Goal: Check status: Check status

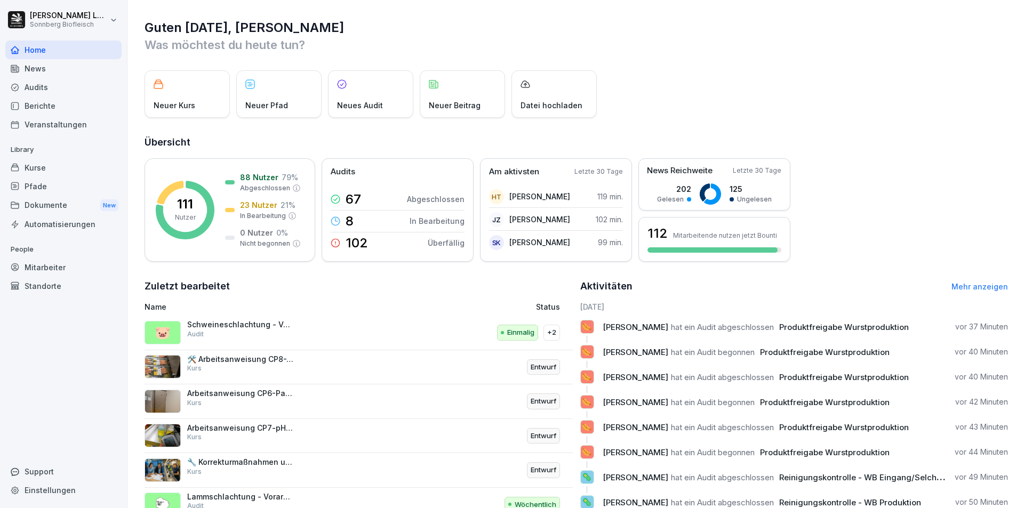
click at [58, 93] on div "Audits" at bounding box center [63, 87] width 116 height 19
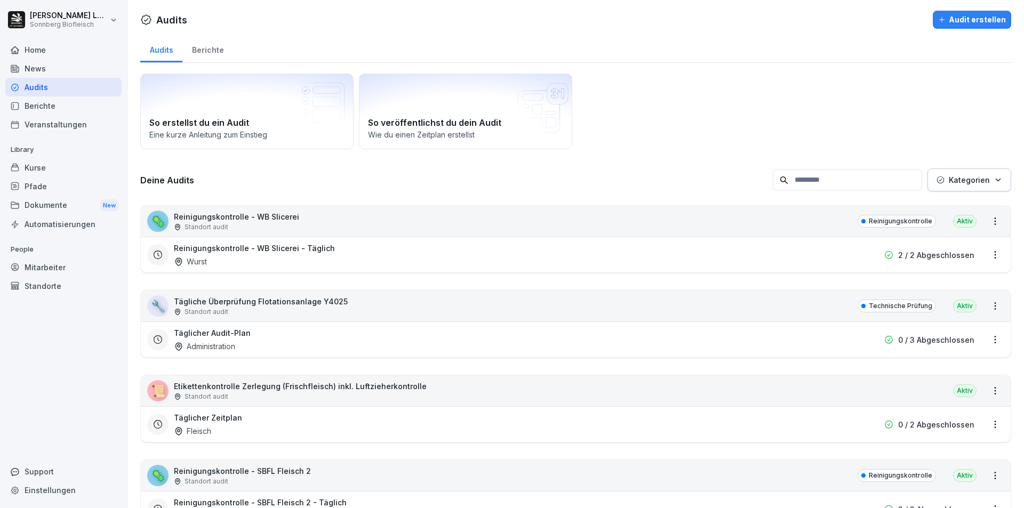
click at [334, 227] on div "🦠 Reinigungskontrolle - WB Slicerei Standort audit Reinigungskontrolle Aktiv" at bounding box center [575, 221] width 869 height 31
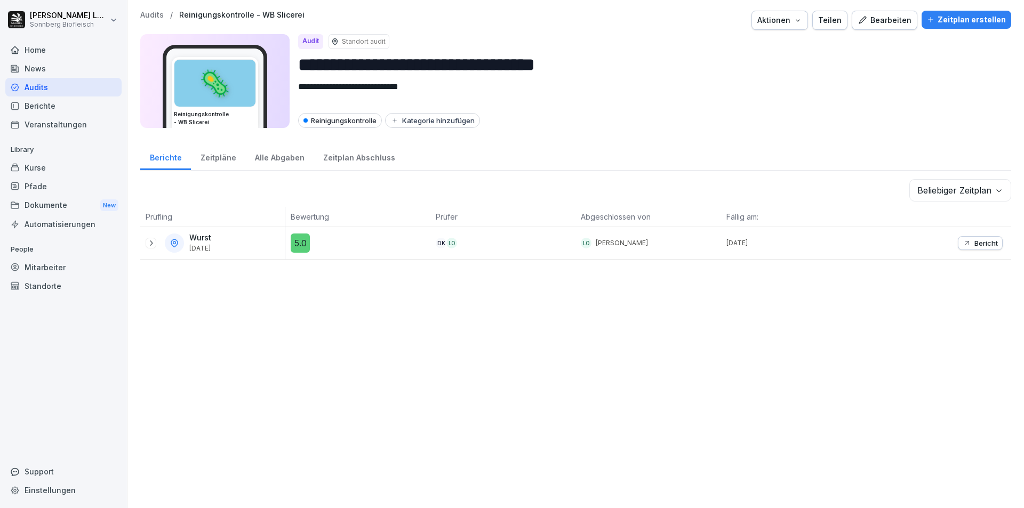
click at [153, 18] on p "Audits" at bounding box center [151, 15] width 23 height 9
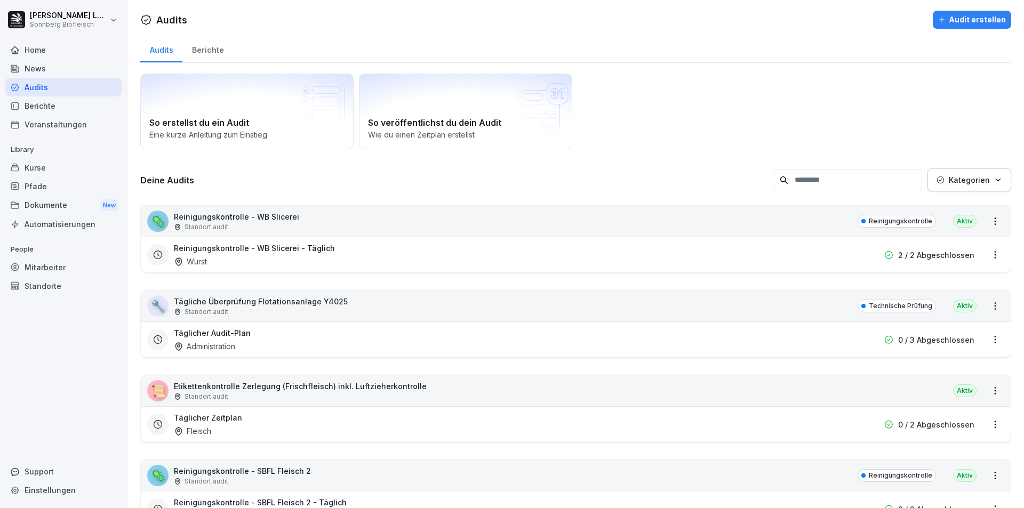
scroll to position [107, 0]
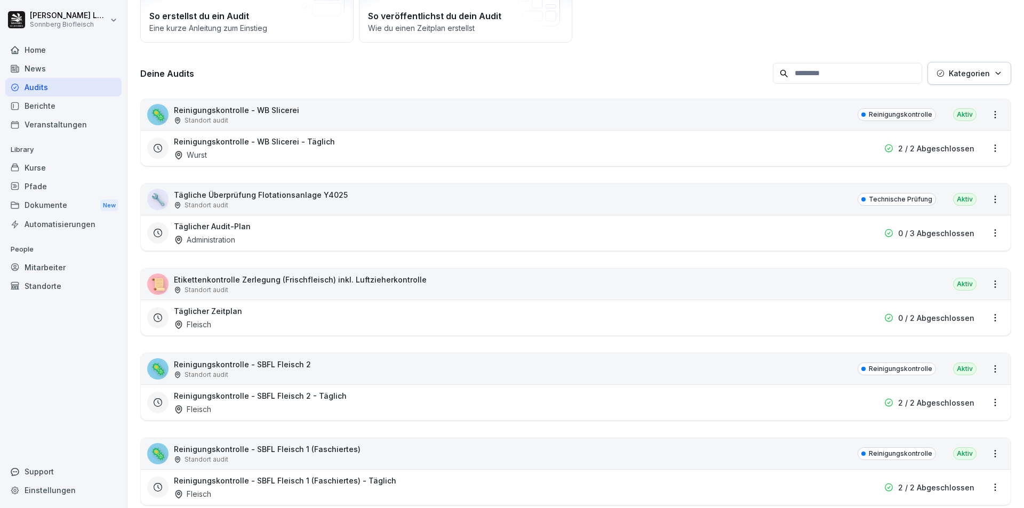
click at [326, 284] on p "Etikettenkontrolle Zerlegung (Frischfleisch) inkl. Luftzieherkontrolle" at bounding box center [300, 279] width 253 height 11
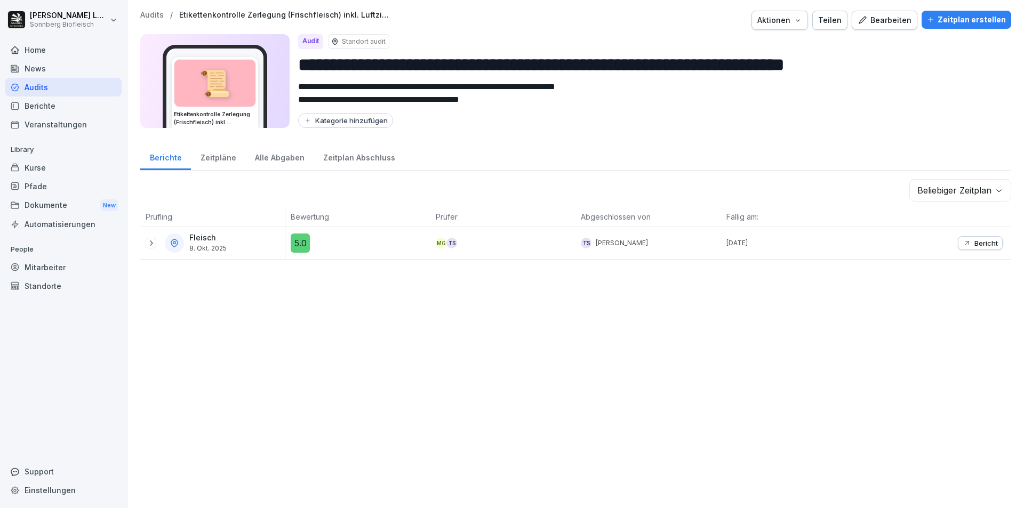
click at [270, 158] on div "Alle Abgaben" at bounding box center [279, 156] width 68 height 27
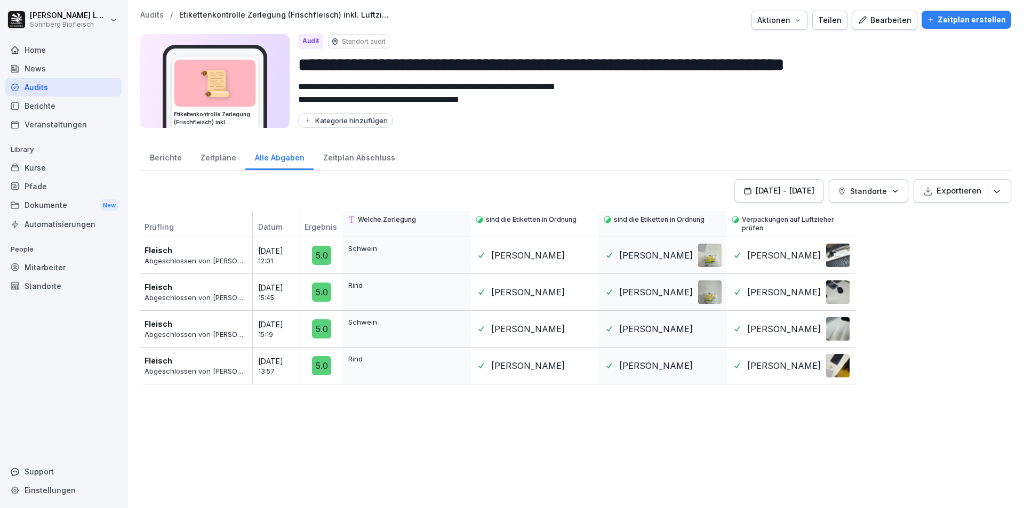
click at [576, 260] on div at bounding box center [581, 255] width 23 height 23
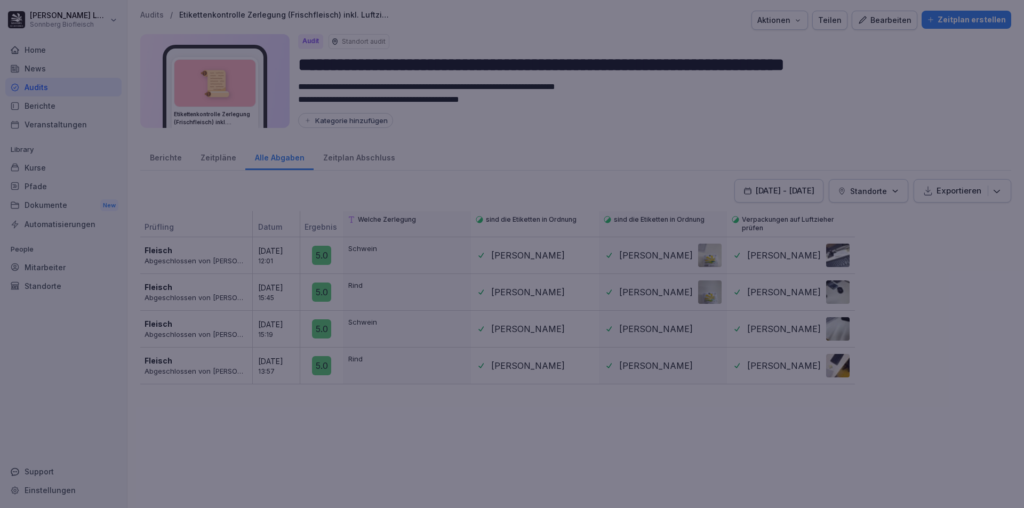
click at [713, 253] on div at bounding box center [512, 254] width 1024 height 508
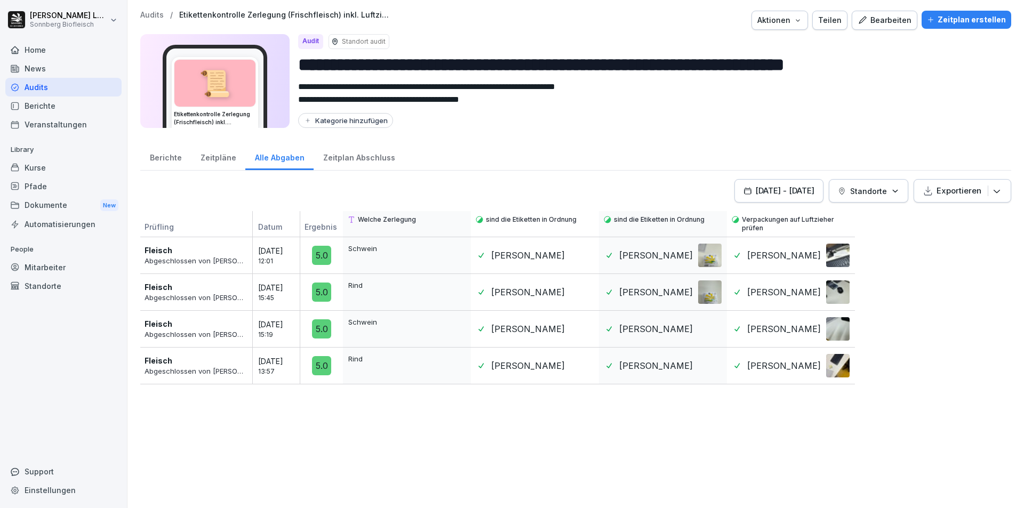
click at [712, 253] on div at bounding box center [709, 255] width 23 height 23
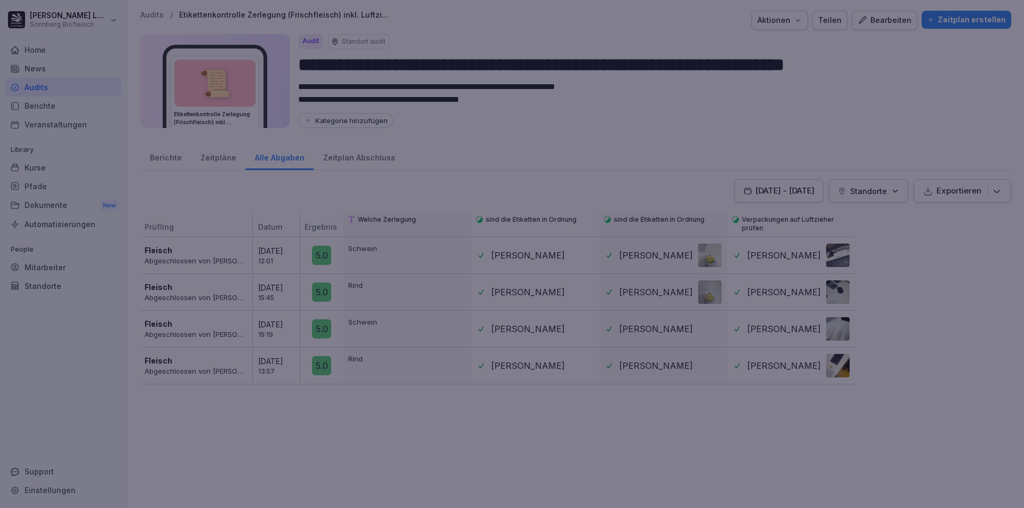
click at [688, 258] on div at bounding box center [512, 254] width 1024 height 508
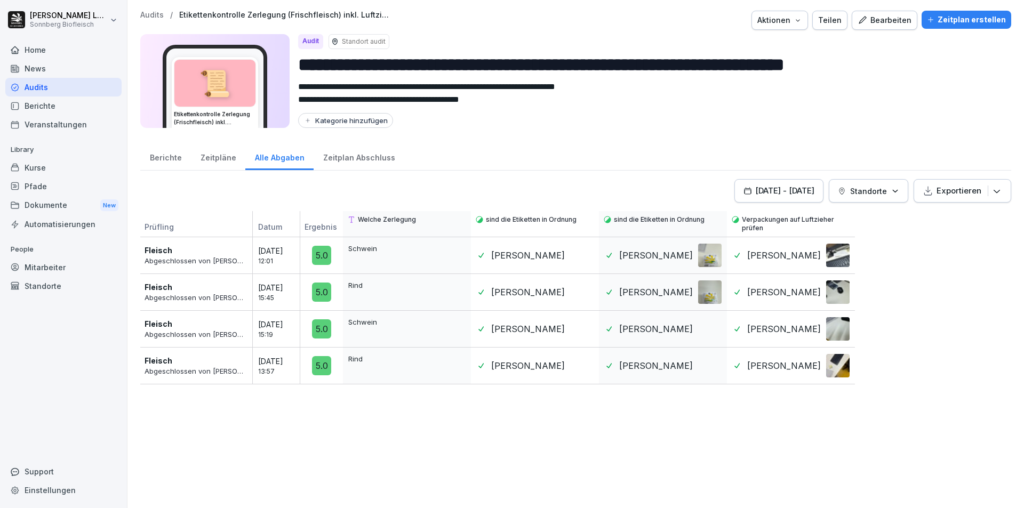
click at [144, 13] on p "Audits" at bounding box center [151, 15] width 23 height 9
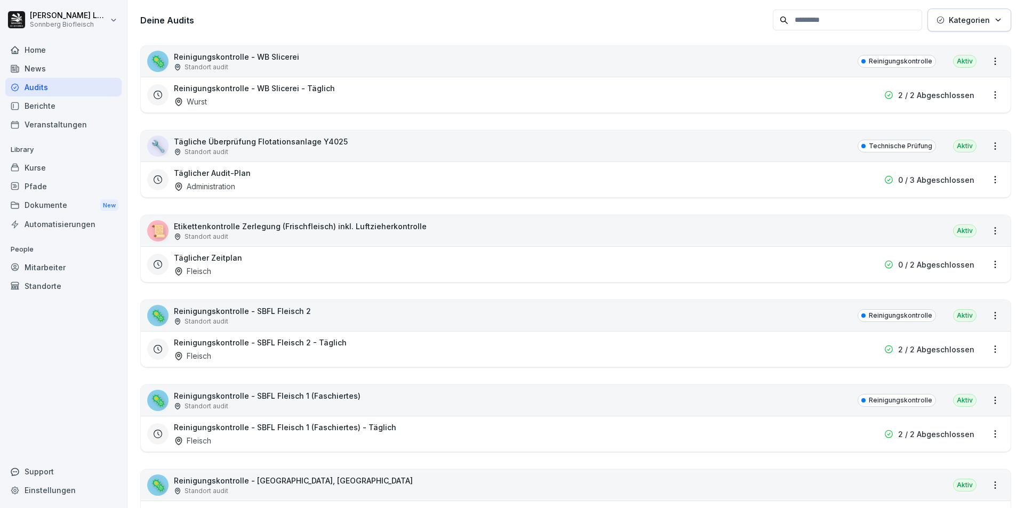
scroll to position [267, 0]
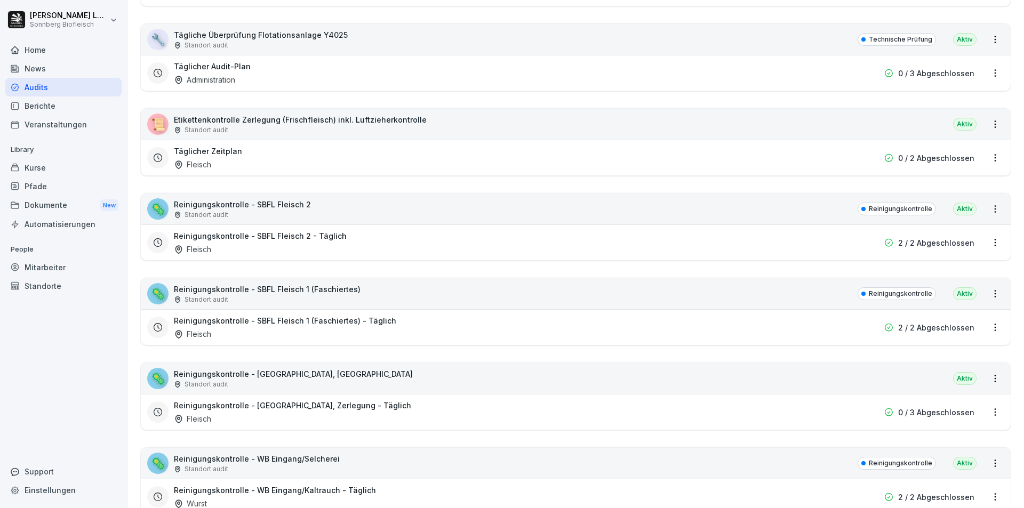
click at [359, 200] on div "🦠 Reinigungskontrolle - SBFL Fleisch 2 Standort audit Reinigungskontrolle Aktiv" at bounding box center [575, 209] width 869 height 31
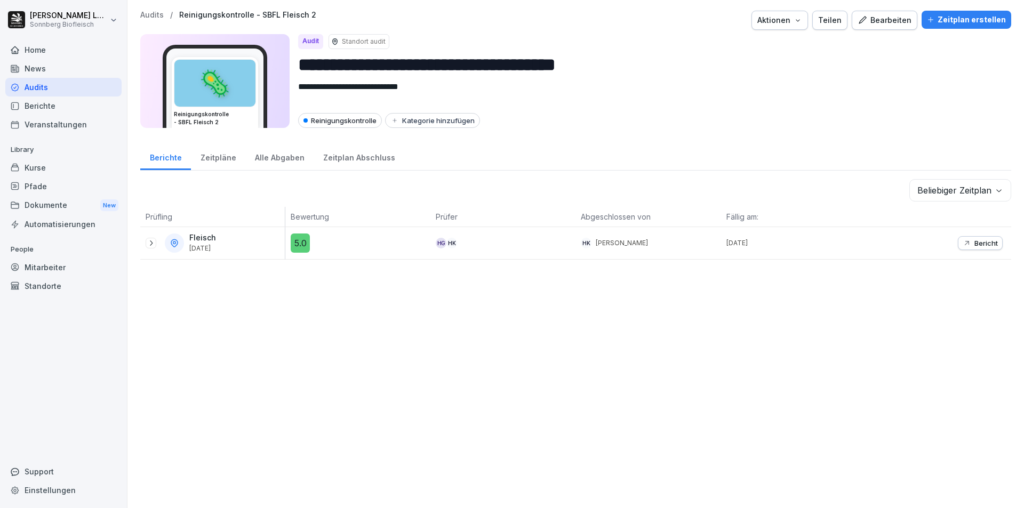
click at [157, 15] on p "Audits" at bounding box center [151, 15] width 23 height 9
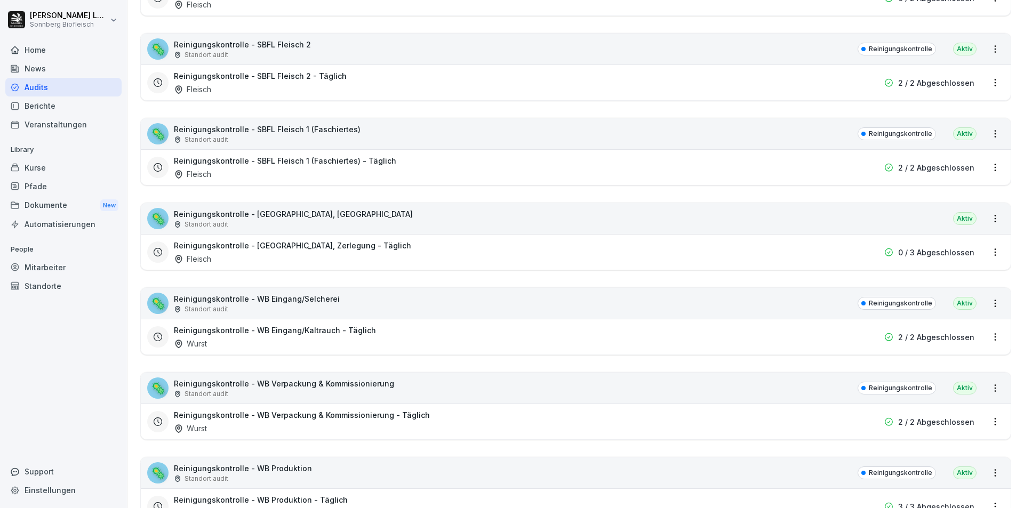
scroll to position [480, 0]
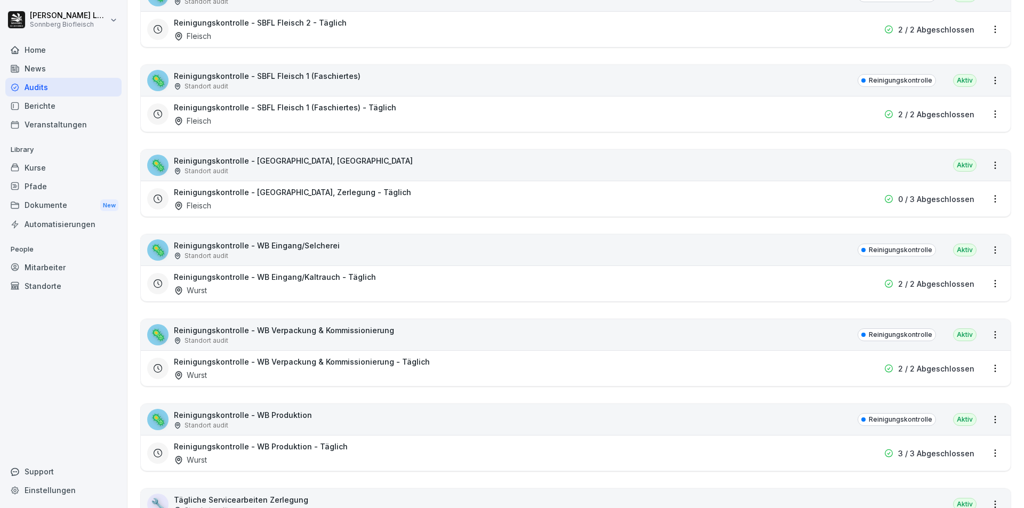
click at [260, 253] on div "Standort audit" at bounding box center [257, 256] width 166 height 10
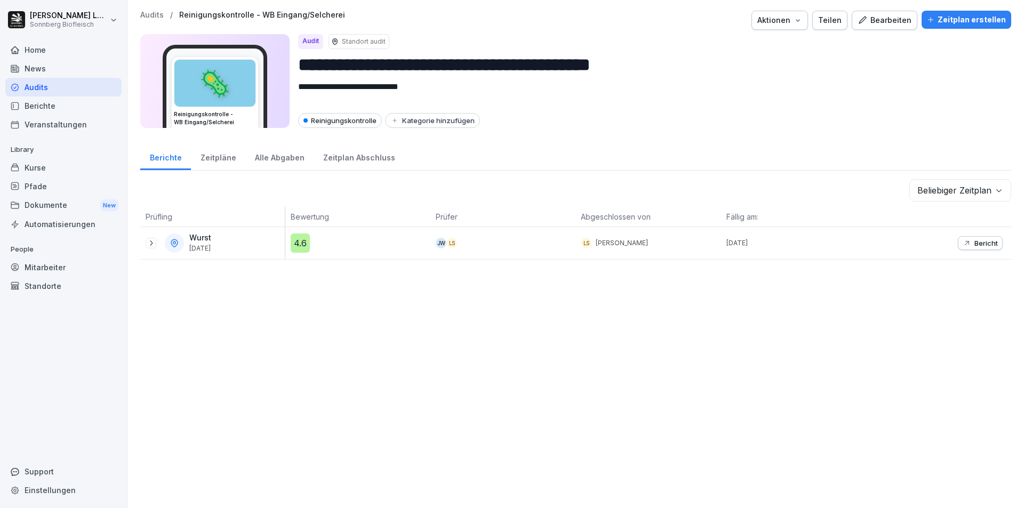
click at [988, 245] on p "Bericht" at bounding box center [985, 243] width 23 height 9
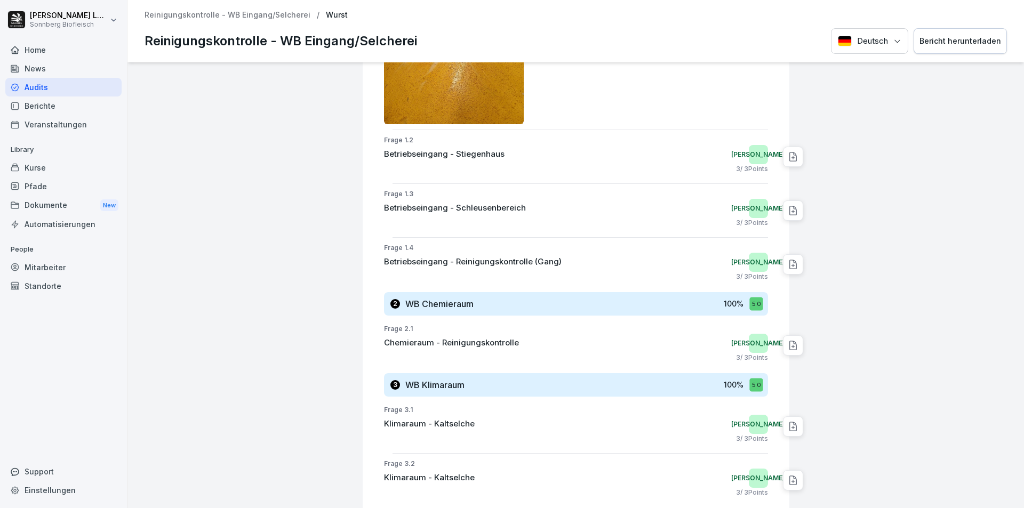
scroll to position [232, 0]
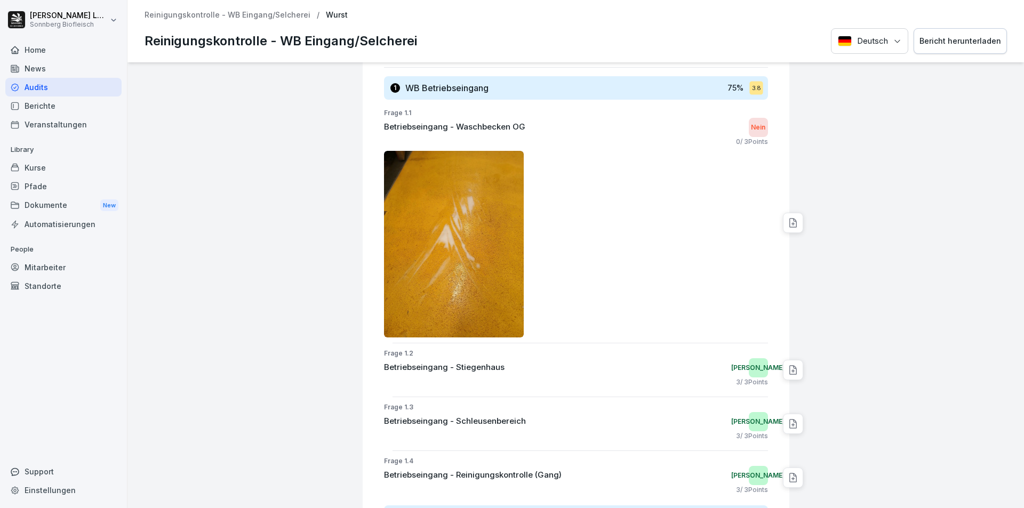
click at [473, 245] on img at bounding box center [454, 244] width 140 height 187
click at [195, 15] on p "Reinigungskontrolle - WB Eingang/Selcherei" at bounding box center [227, 15] width 166 height 9
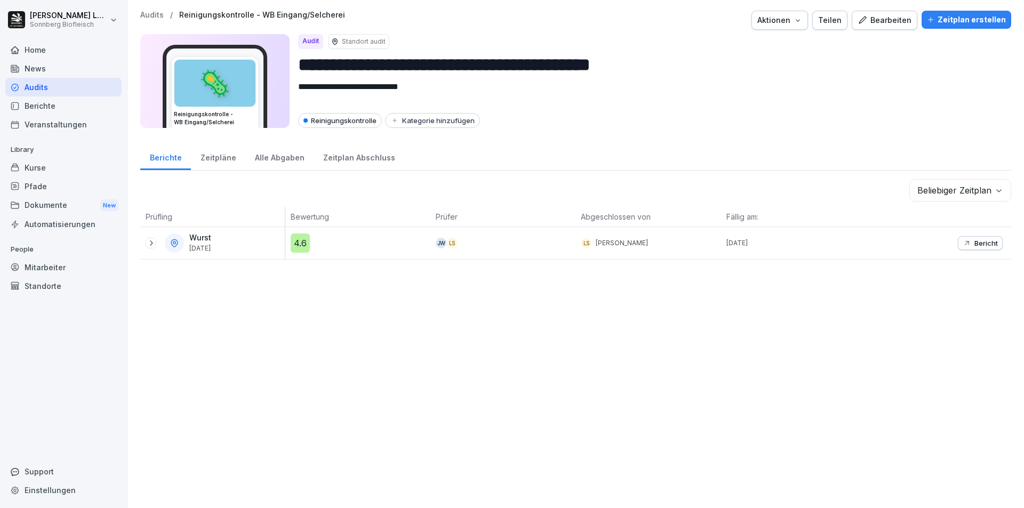
click at [152, 15] on p "Audits" at bounding box center [151, 15] width 23 height 9
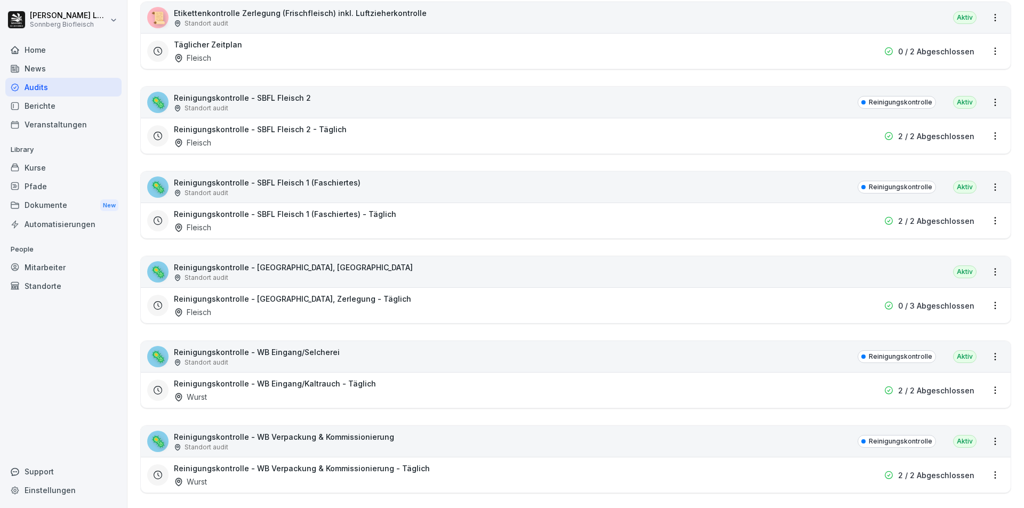
scroll to position [480, 0]
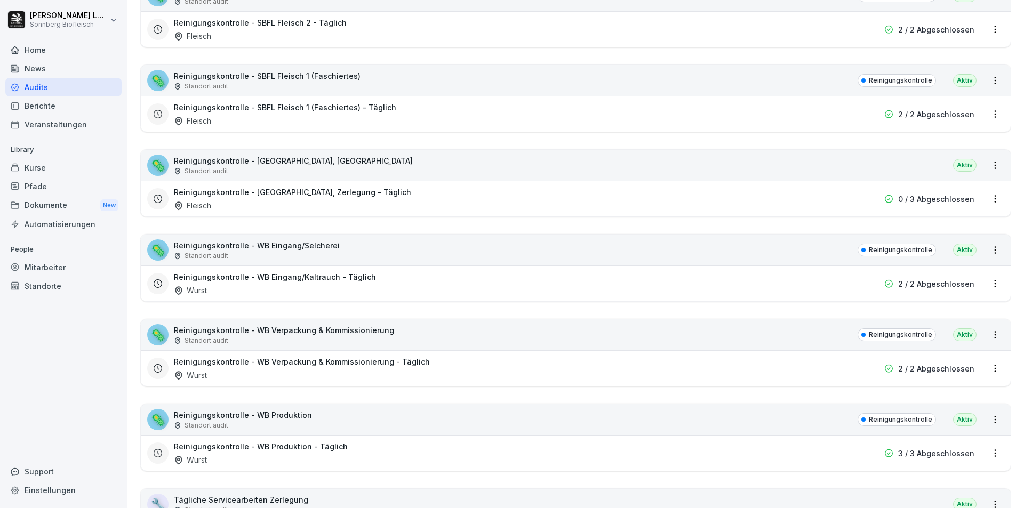
click at [358, 338] on div "Standort audit" at bounding box center [284, 341] width 220 height 10
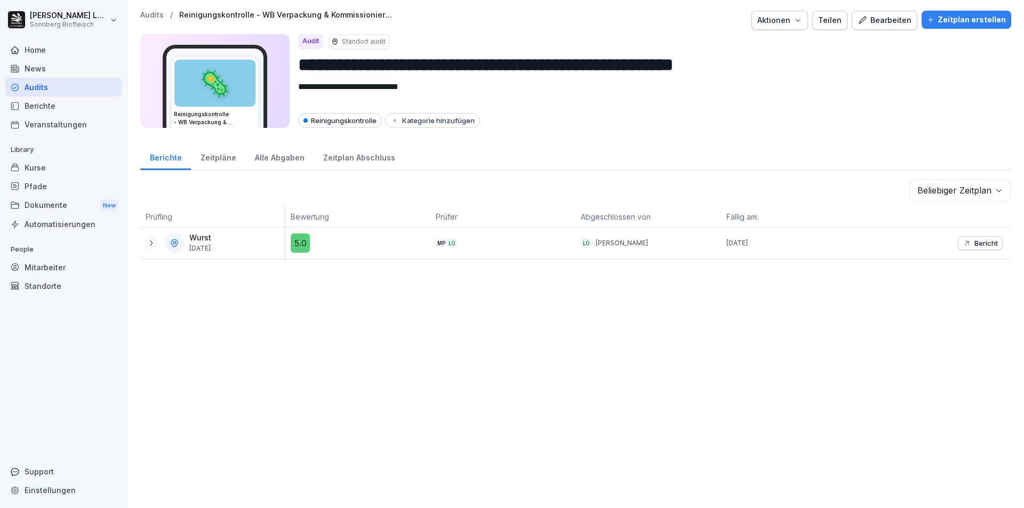
click at [154, 10] on div "**********" at bounding box center [575, 254] width 896 height 508
click at [154, 14] on p "Audits" at bounding box center [151, 15] width 23 height 9
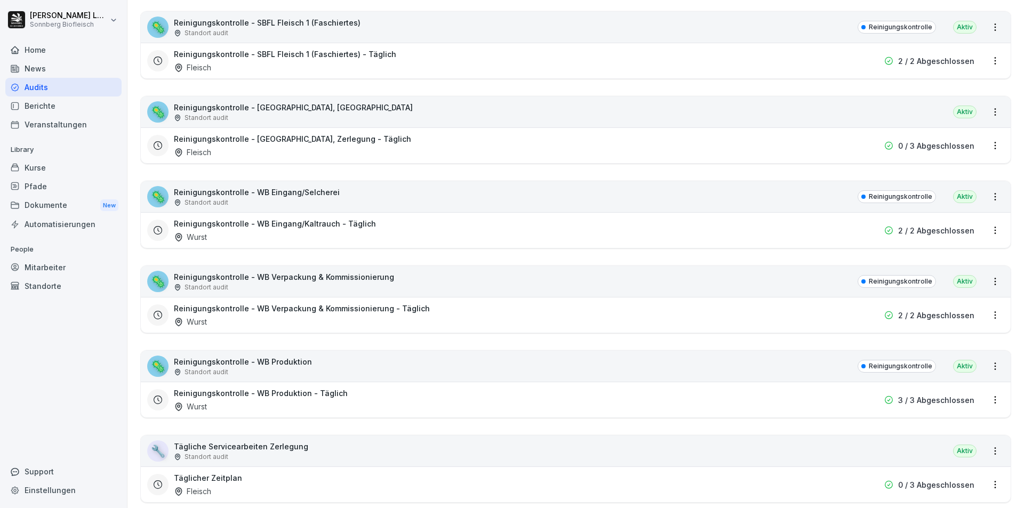
scroll to position [586, 0]
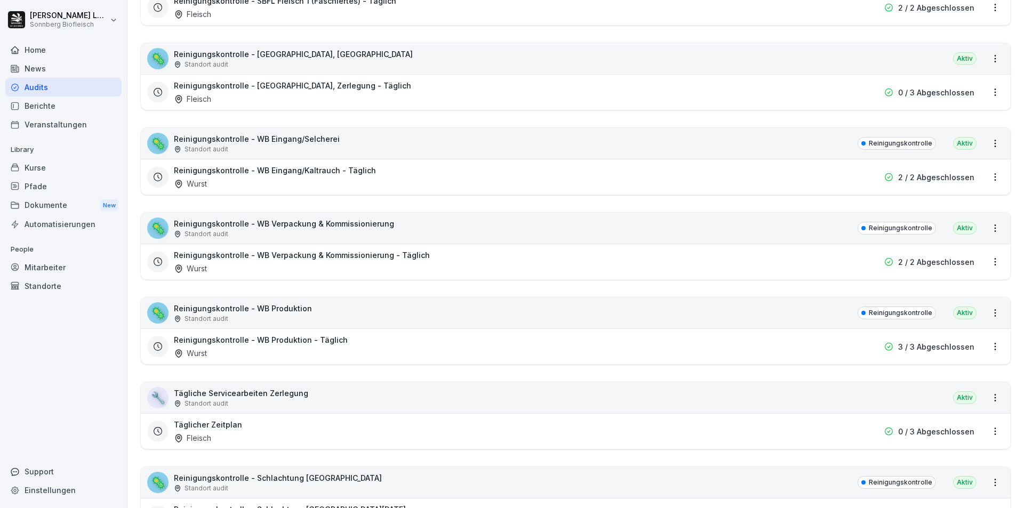
click at [329, 313] on div "🦠 Reinigungskontrolle - WB Produktion Standort audit Reinigungskontrolle Aktiv" at bounding box center [575, 312] width 869 height 31
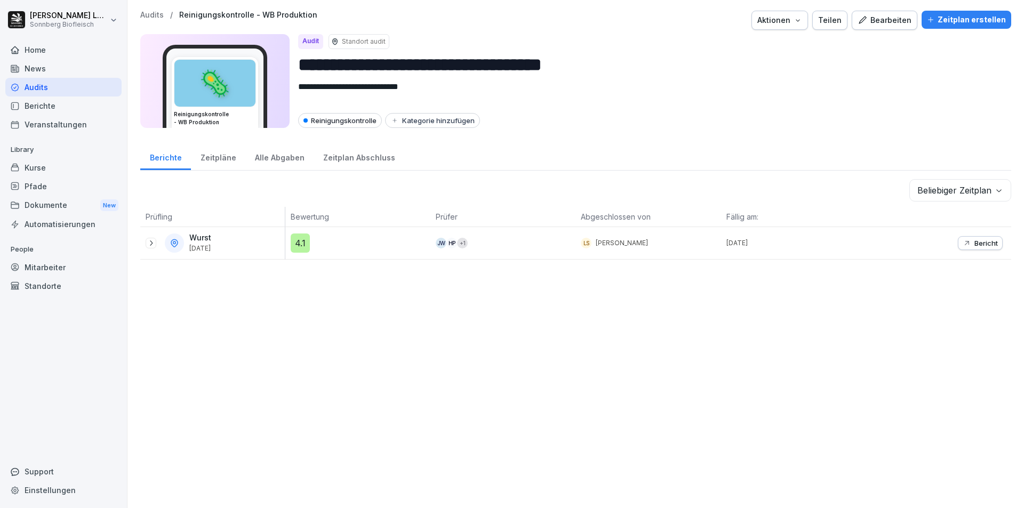
click at [974, 244] on p "Bericht" at bounding box center [985, 243] width 23 height 9
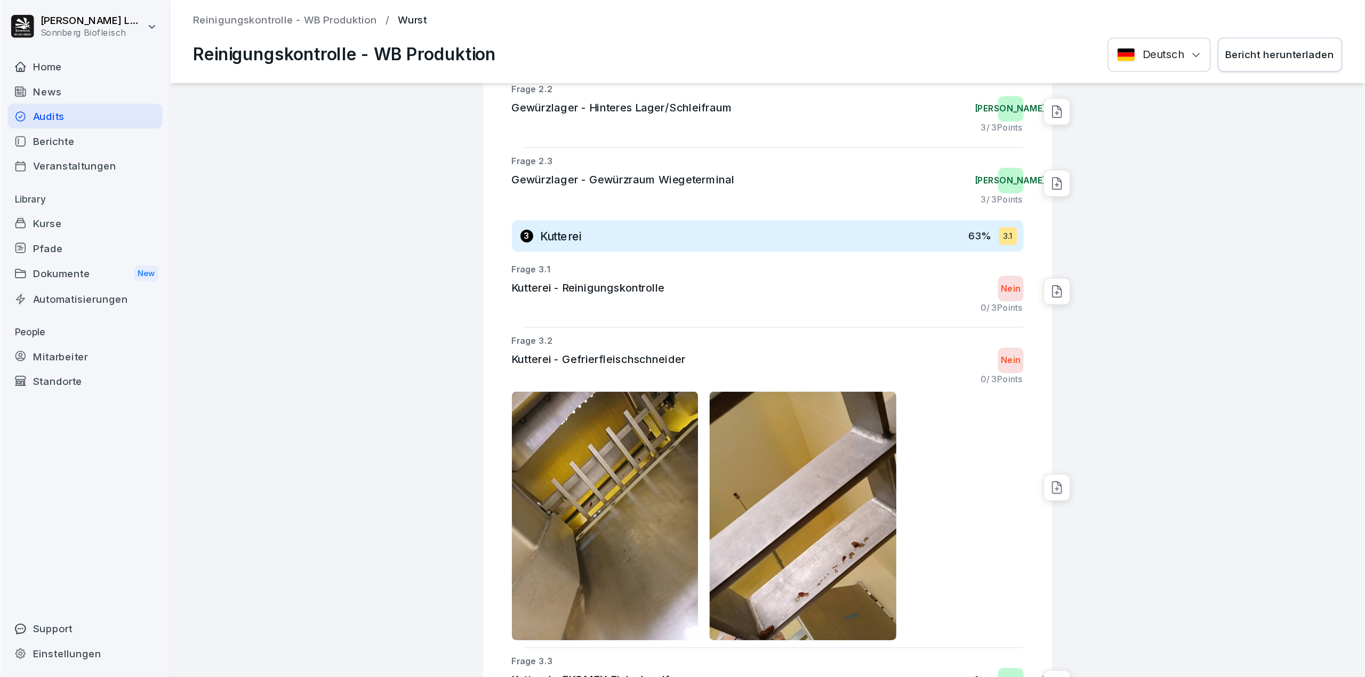
scroll to position [693, 0]
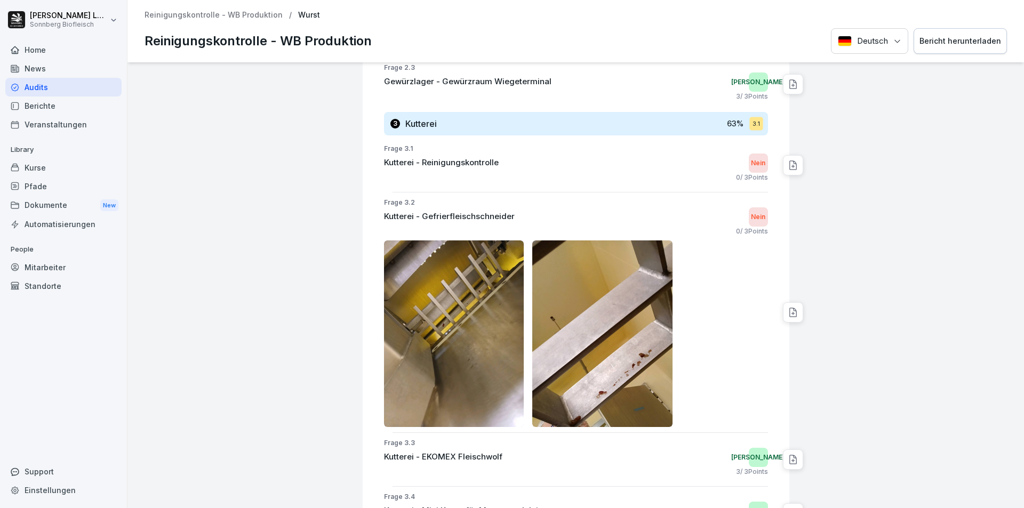
click at [679, 324] on div at bounding box center [576, 333] width 384 height 187
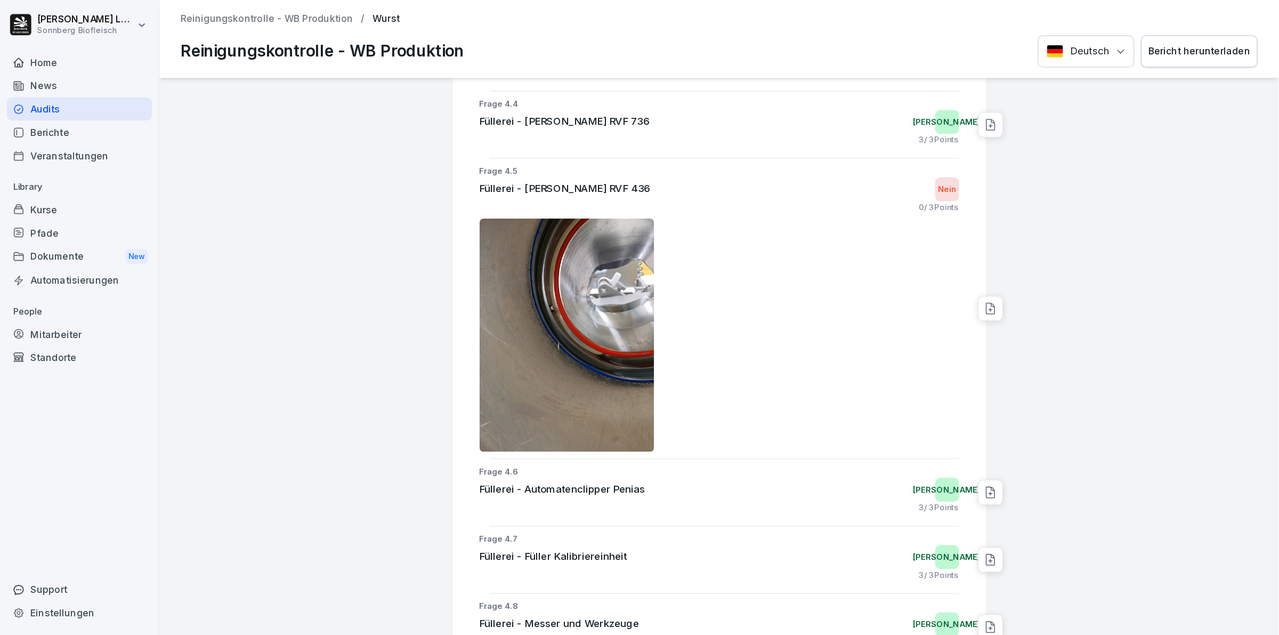
scroll to position [2136, 0]
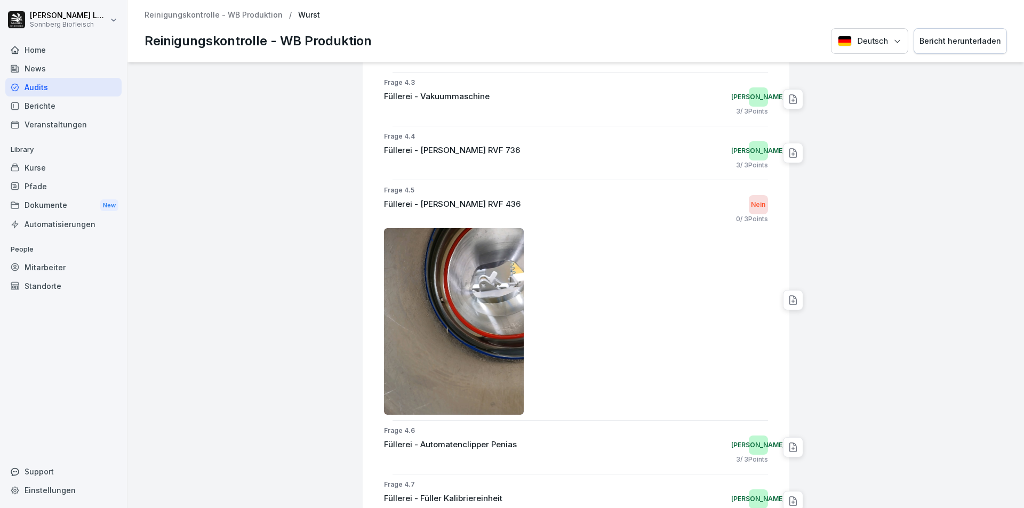
click at [443, 318] on img at bounding box center [454, 321] width 140 height 187
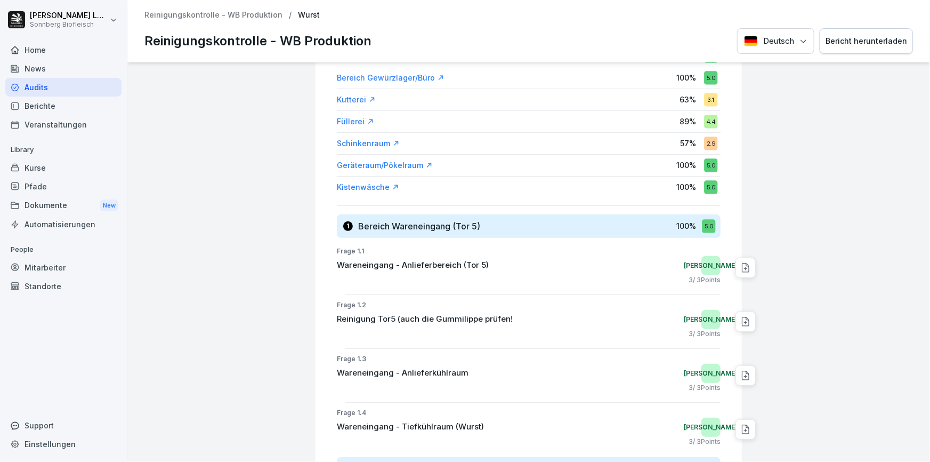
scroll to position [0, 0]
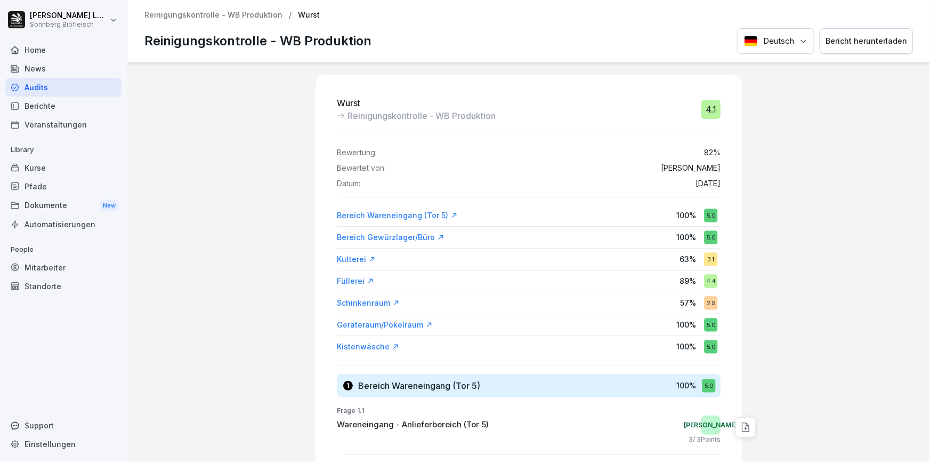
click at [883, 41] on div "Bericht herunterladen" at bounding box center [867, 41] width 82 height 12
click at [170, 13] on p "Reinigungskontrolle - WB Produktion" at bounding box center [213, 15] width 138 height 9
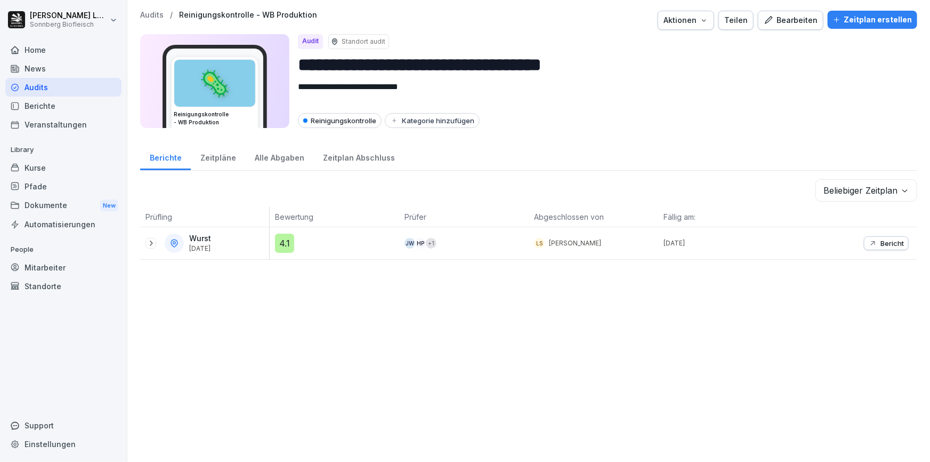
click at [148, 15] on p "Audits" at bounding box center [151, 15] width 23 height 9
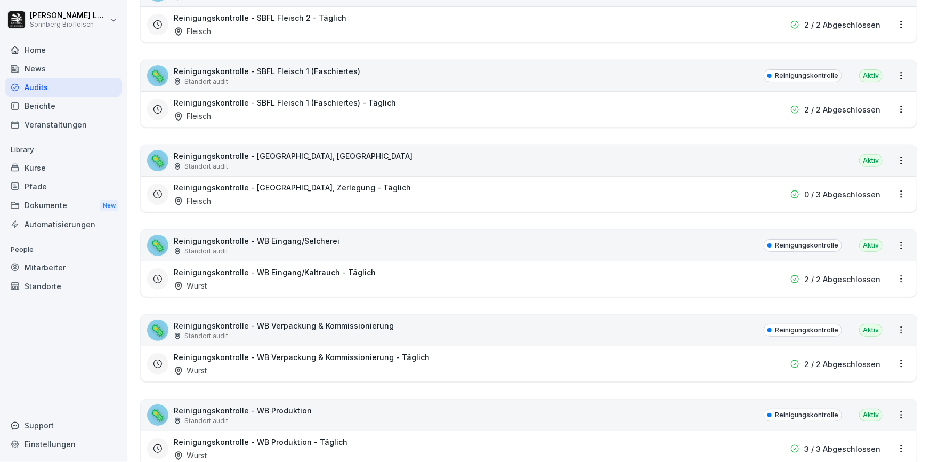
scroll to position [581, 0]
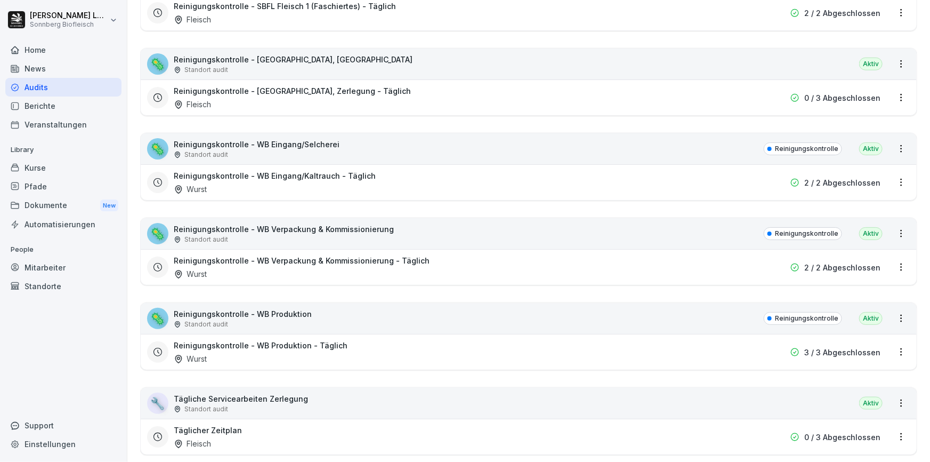
click at [325, 237] on div "Standort audit" at bounding box center [284, 240] width 220 height 10
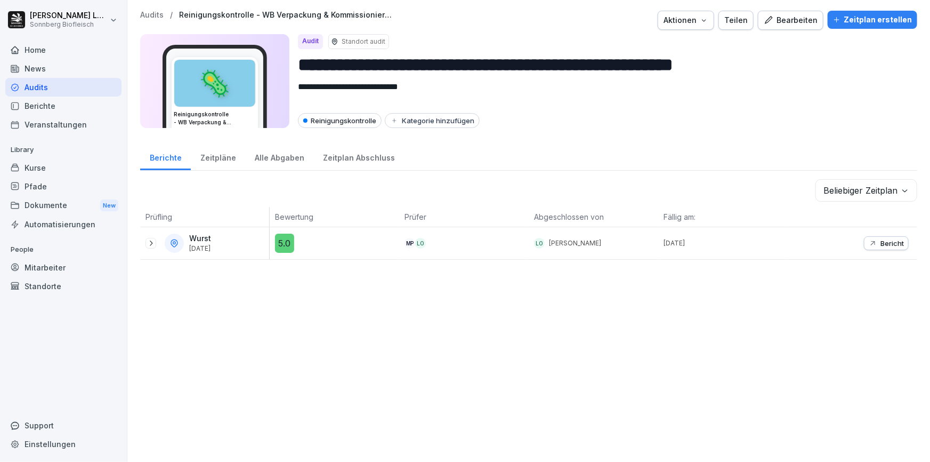
click at [155, 12] on p "Audits" at bounding box center [151, 15] width 23 height 9
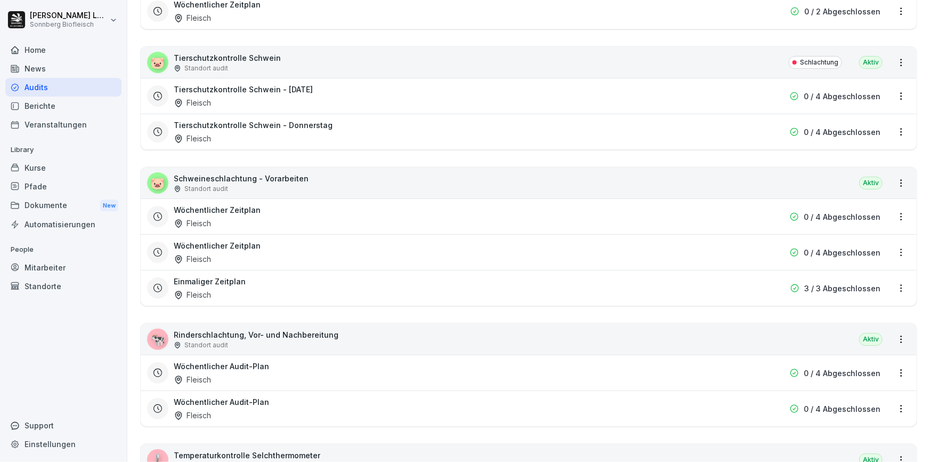
scroll to position [1696, 0]
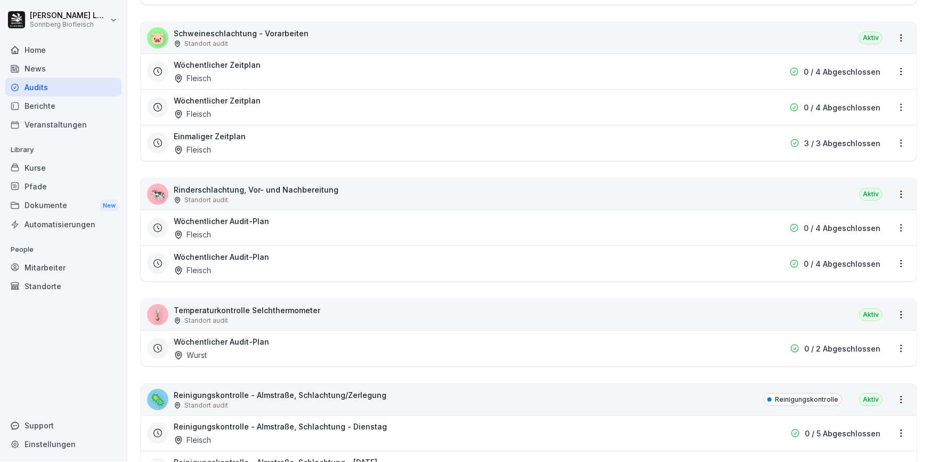
click at [336, 194] on div "🐄 Rinderschlachtung, Vor- und Nachbereitung Standort audit Aktiv" at bounding box center [529, 194] width 776 height 31
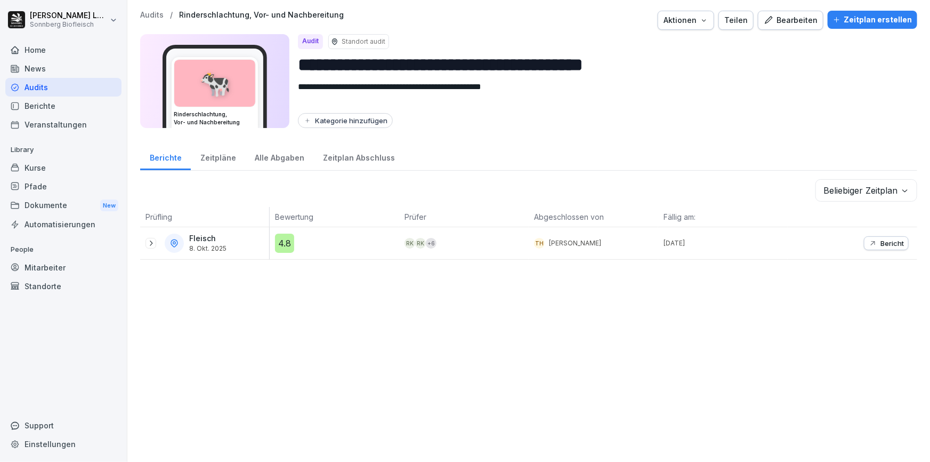
click at [265, 160] on div "Alle Abgaben" at bounding box center [279, 156] width 68 height 27
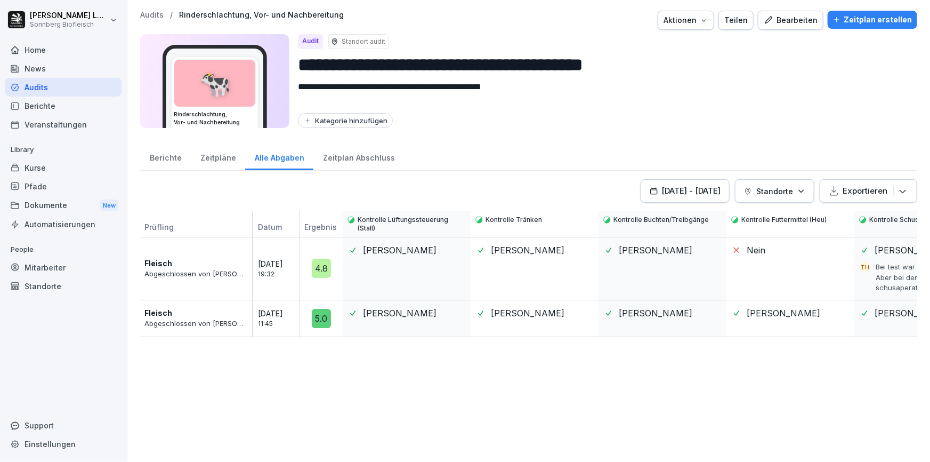
click at [174, 161] on div "Berichte" at bounding box center [165, 156] width 51 height 27
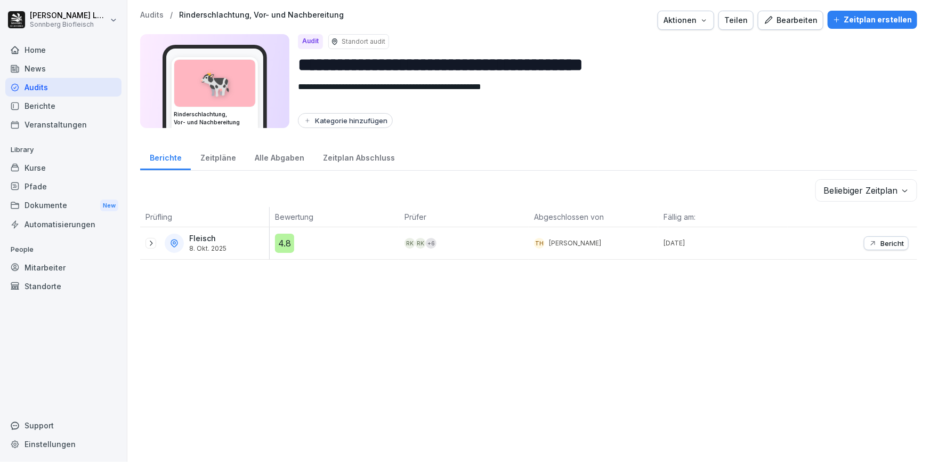
click at [864, 245] on button "Bericht" at bounding box center [886, 243] width 45 height 14
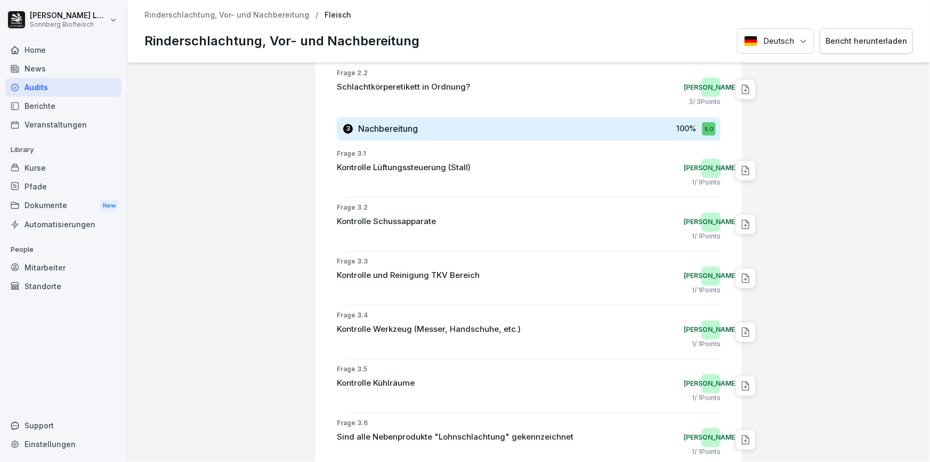
scroll to position [1101, 0]
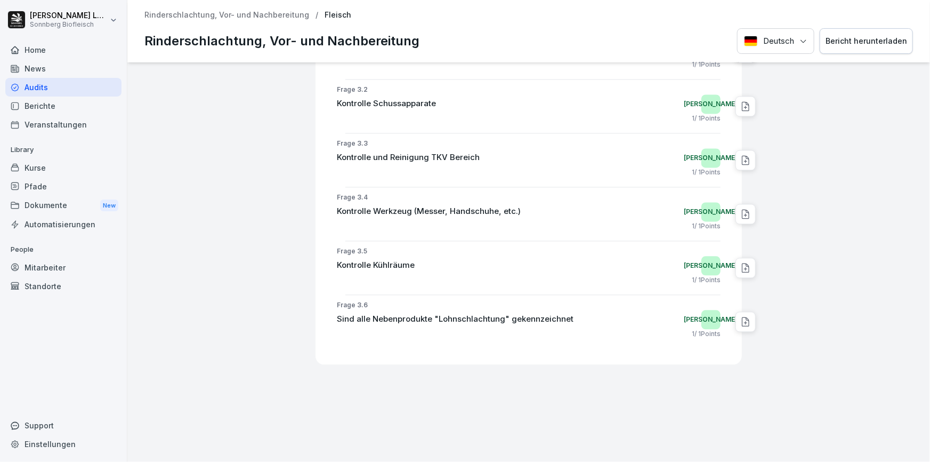
click at [271, 13] on p "Rinderschlachtung, Vor- und Nachbereitung" at bounding box center [226, 15] width 165 height 9
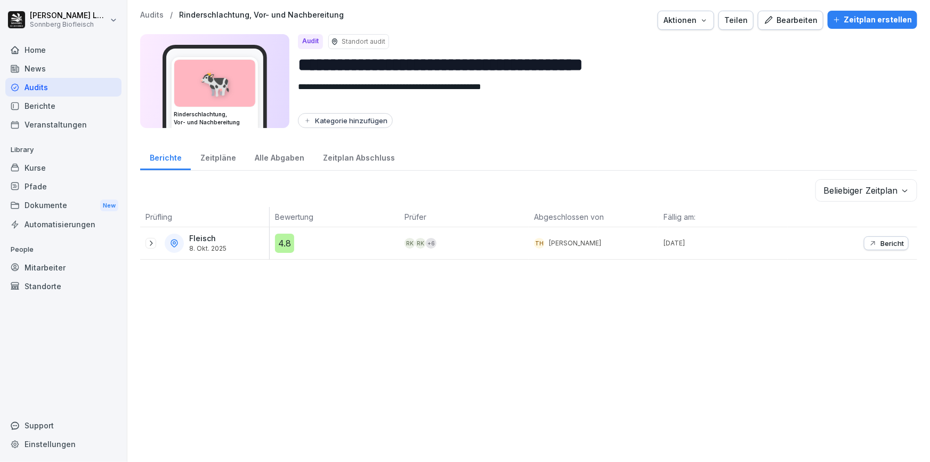
click at [156, 13] on p "Audits" at bounding box center [151, 15] width 23 height 9
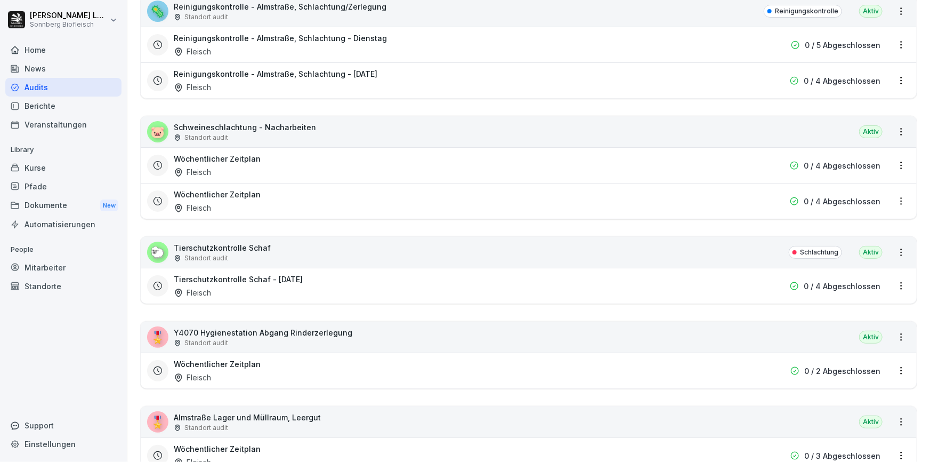
scroll to position [2229, 0]
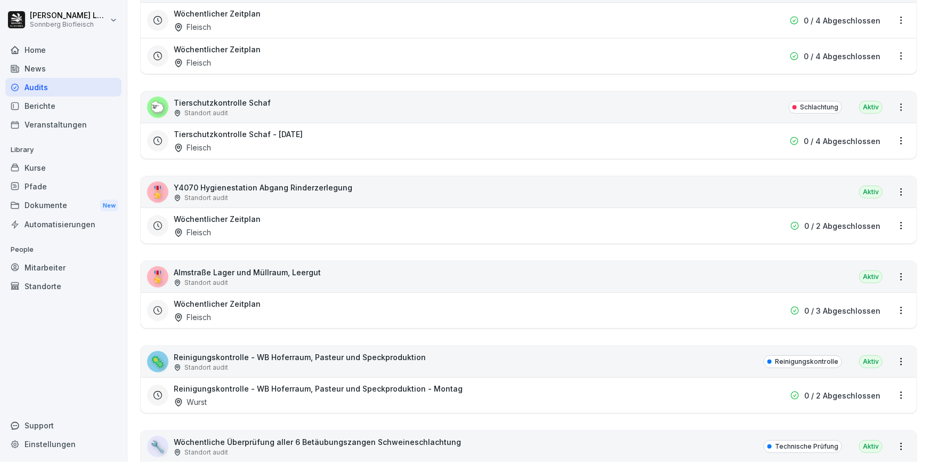
click at [282, 108] on div "🐑 Tierschutzkontrolle Schaf Standort audit Schlachtung [GEOGRAPHIC_DATA]" at bounding box center [529, 107] width 776 height 31
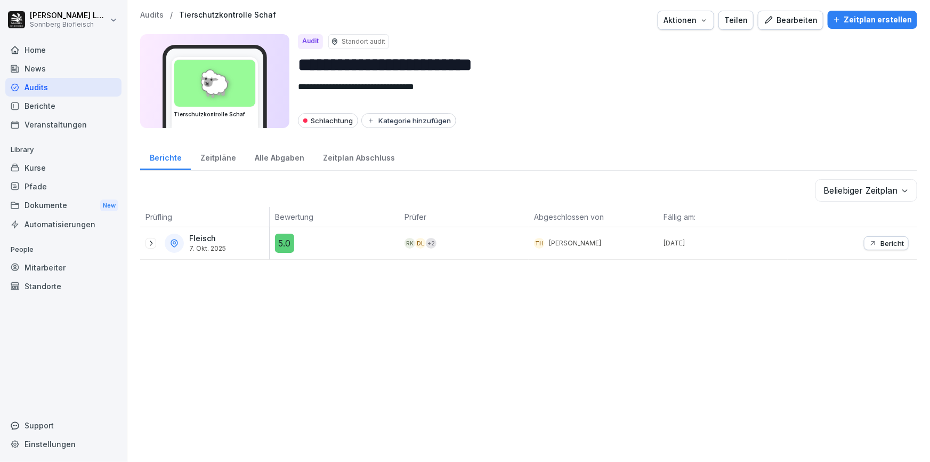
click at [158, 15] on p "Audits" at bounding box center [151, 15] width 23 height 9
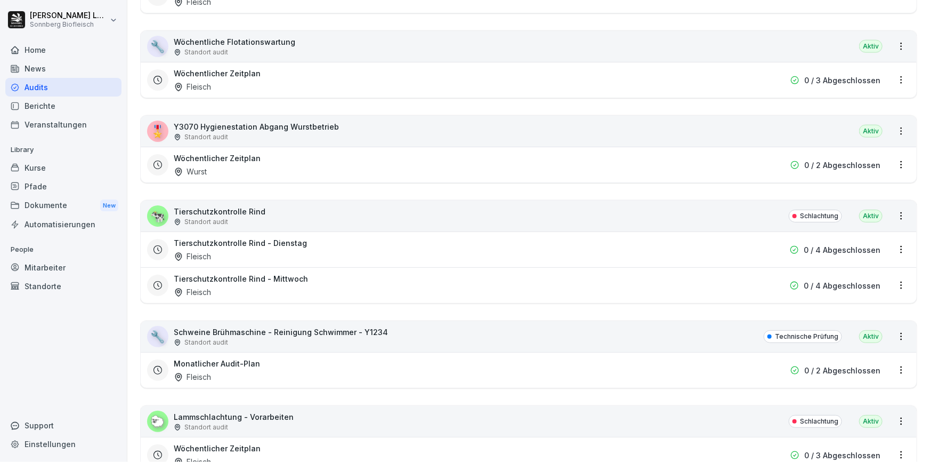
scroll to position [2810, 0]
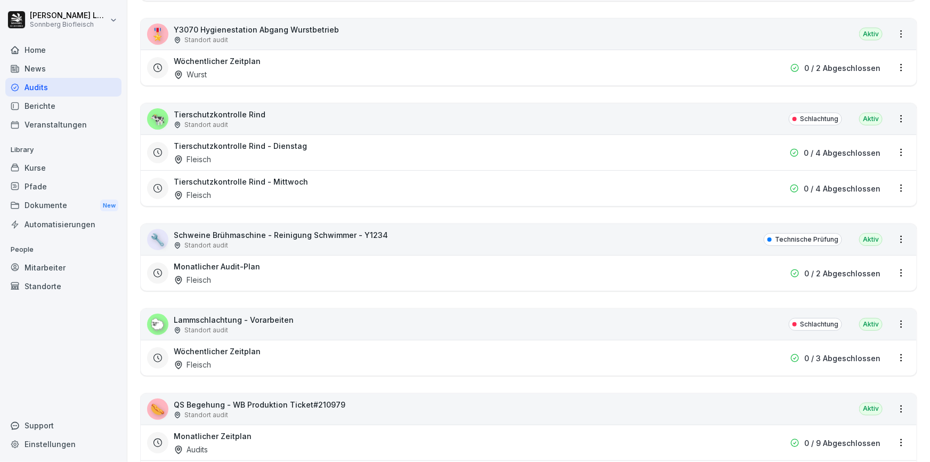
click at [270, 240] on div "Standort audit" at bounding box center [281, 245] width 214 height 10
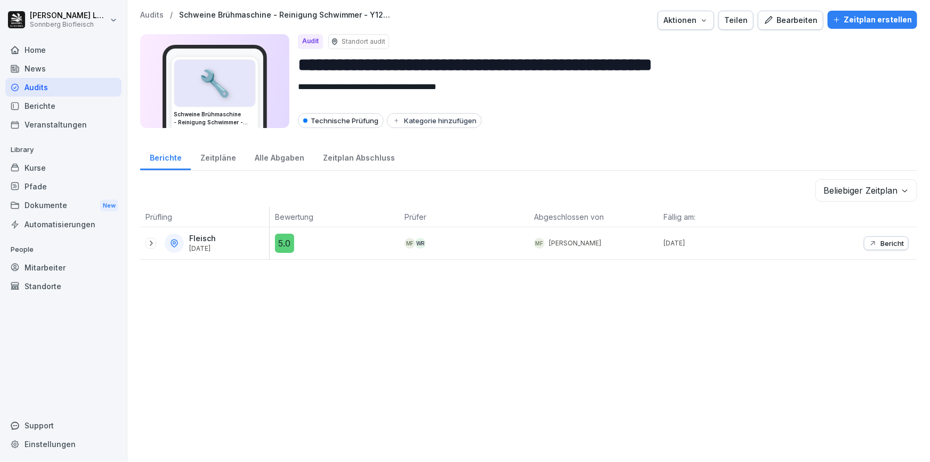
click at [151, 13] on p "Audits" at bounding box center [151, 15] width 23 height 9
